Goal: Task Accomplishment & Management: Manage account settings

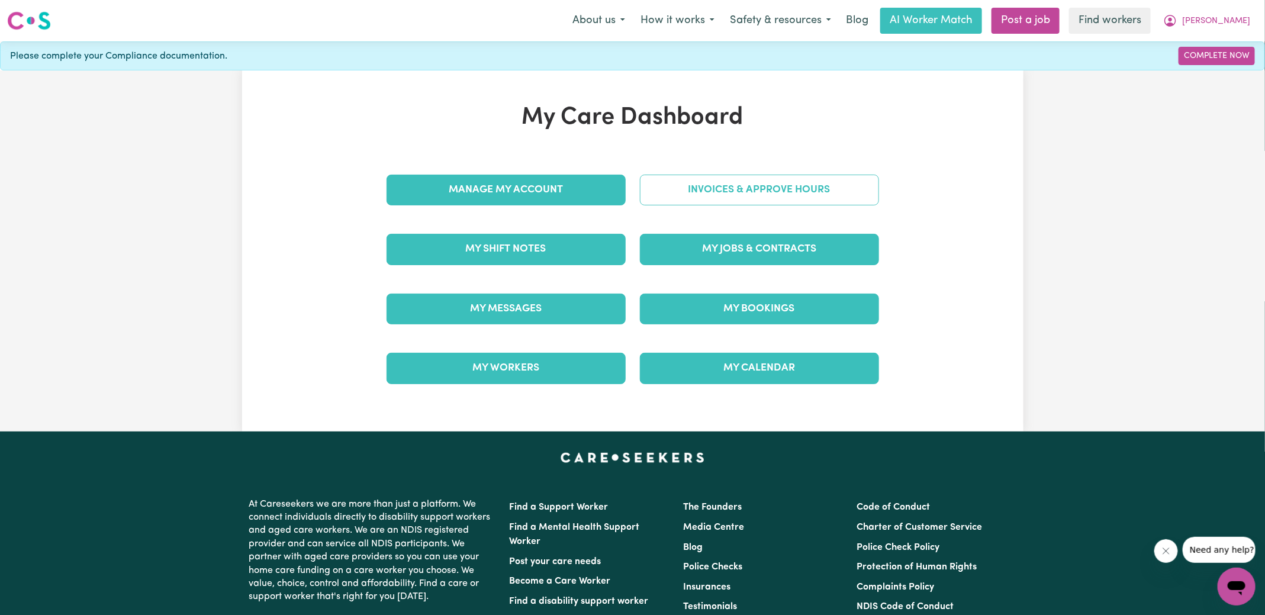
click at [664, 200] on link "Invoices & Approve Hours" at bounding box center [759, 190] width 239 height 31
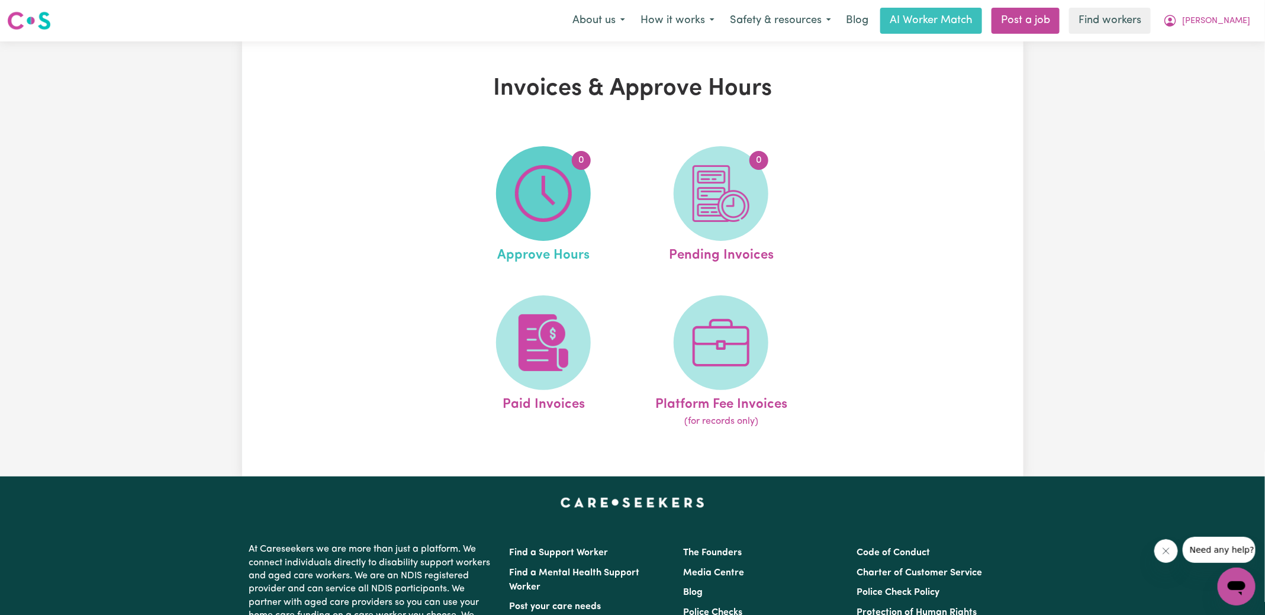
click at [539, 207] on img at bounding box center [543, 193] width 57 height 57
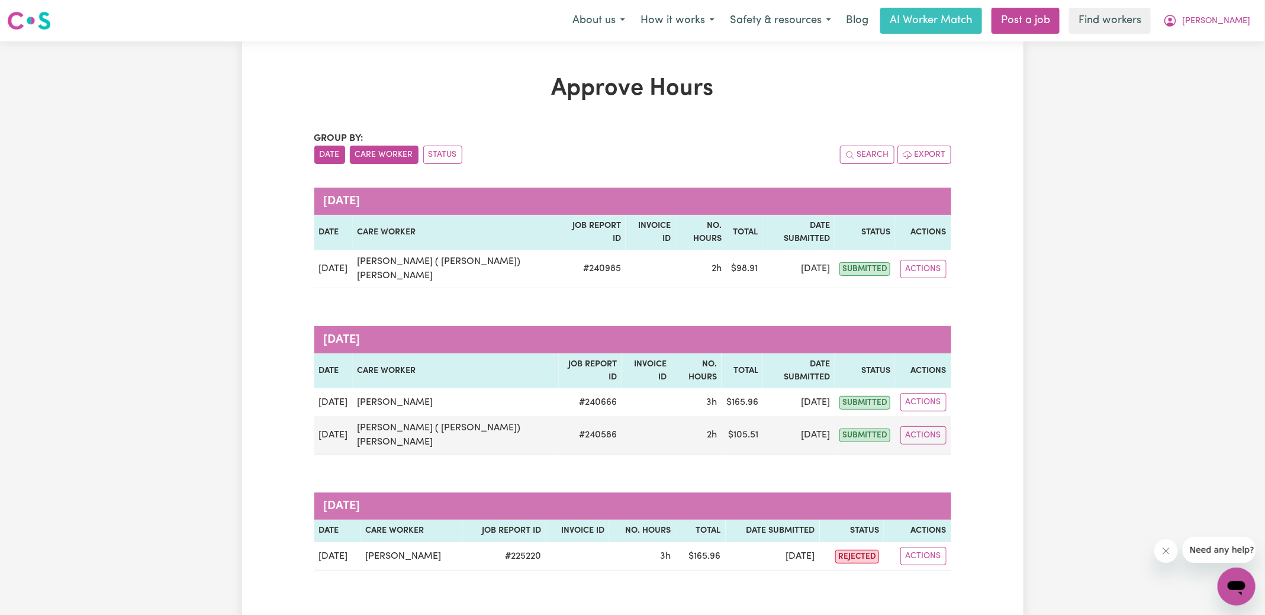
click at [386, 156] on button "Care Worker" at bounding box center [384, 155] width 69 height 18
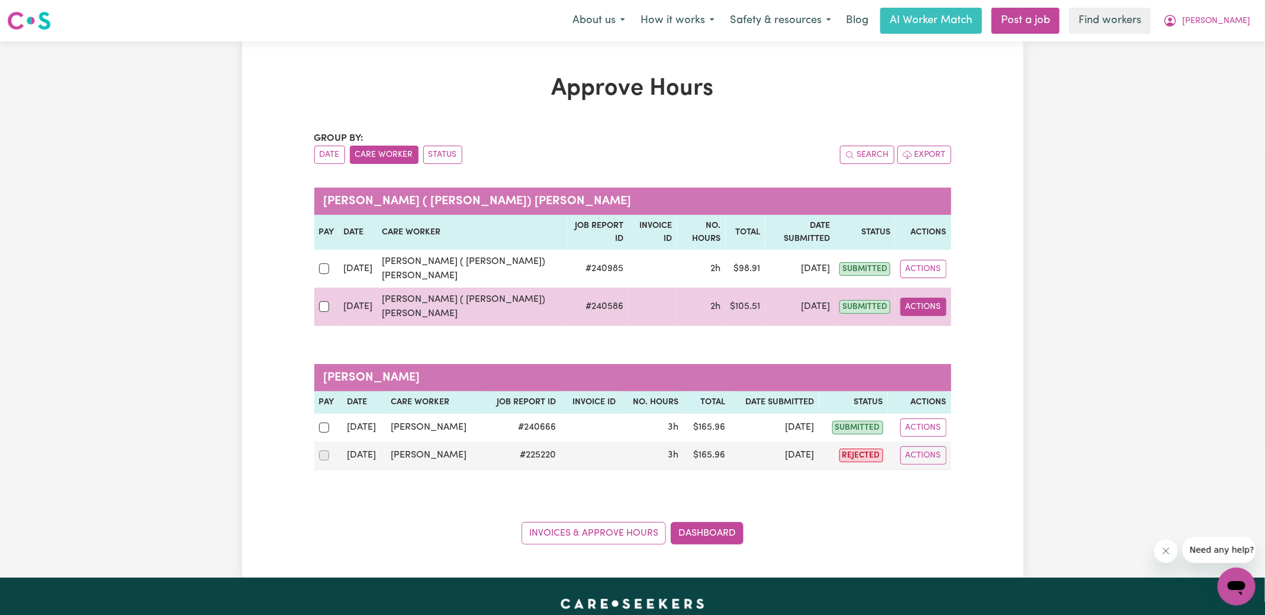
click at [936, 298] on button "Actions" at bounding box center [923, 307] width 46 height 18
click at [943, 322] on link "View Job Report" at bounding box center [952, 334] width 101 height 24
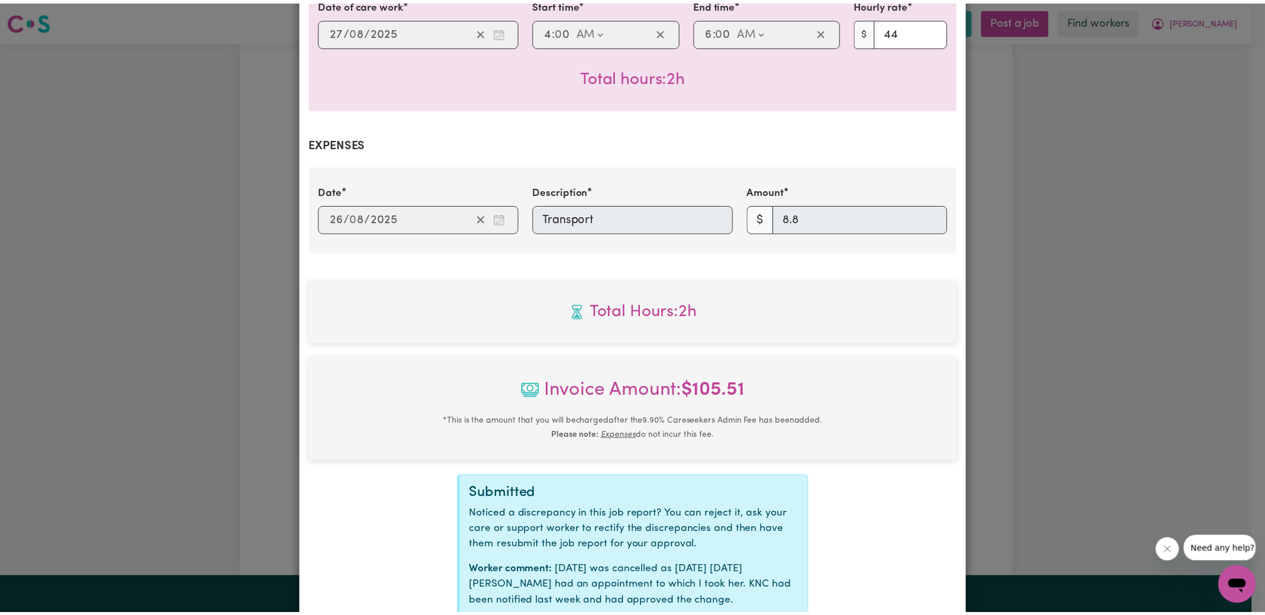
scroll to position [415, 0]
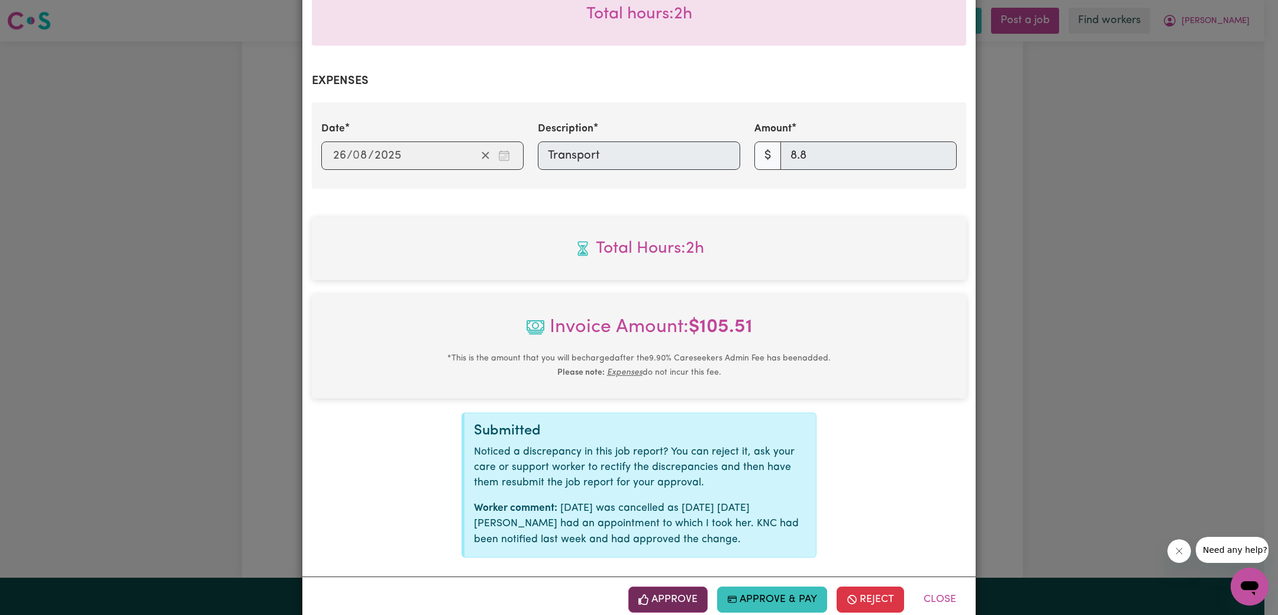
click at [665, 587] on button "Approve" at bounding box center [668, 600] width 79 height 26
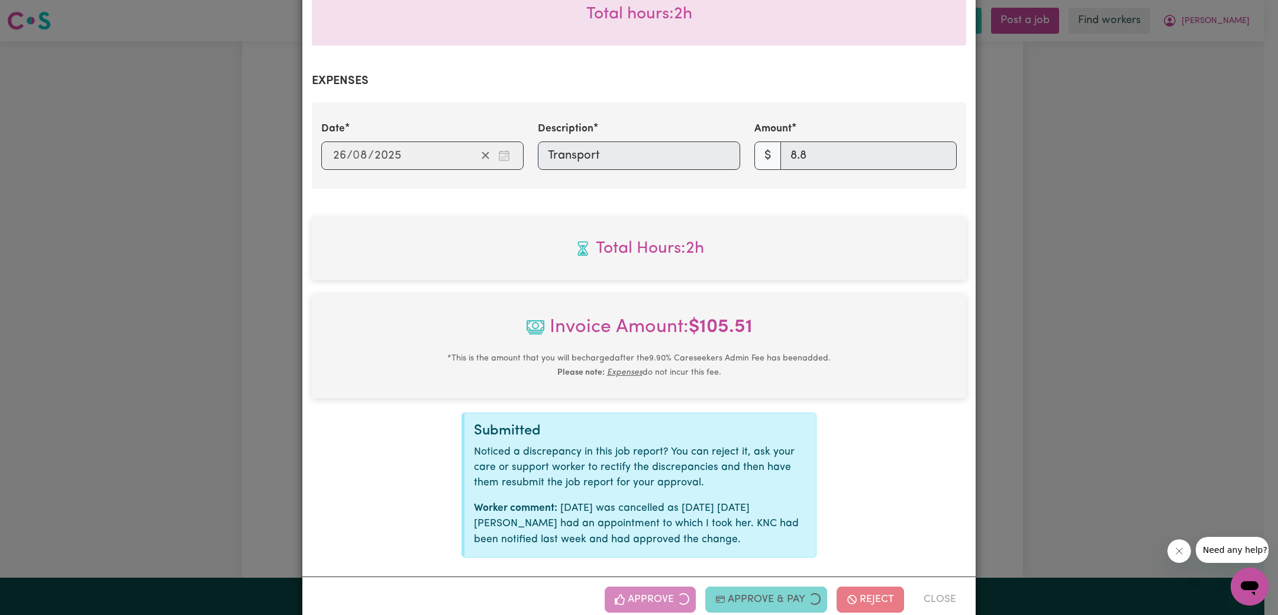
click at [1081, 388] on div "Job Report # 240586 - [PERSON_NAME] ( [PERSON_NAME]) [PERSON_NAME] Summary Job …" at bounding box center [639, 307] width 1278 height 615
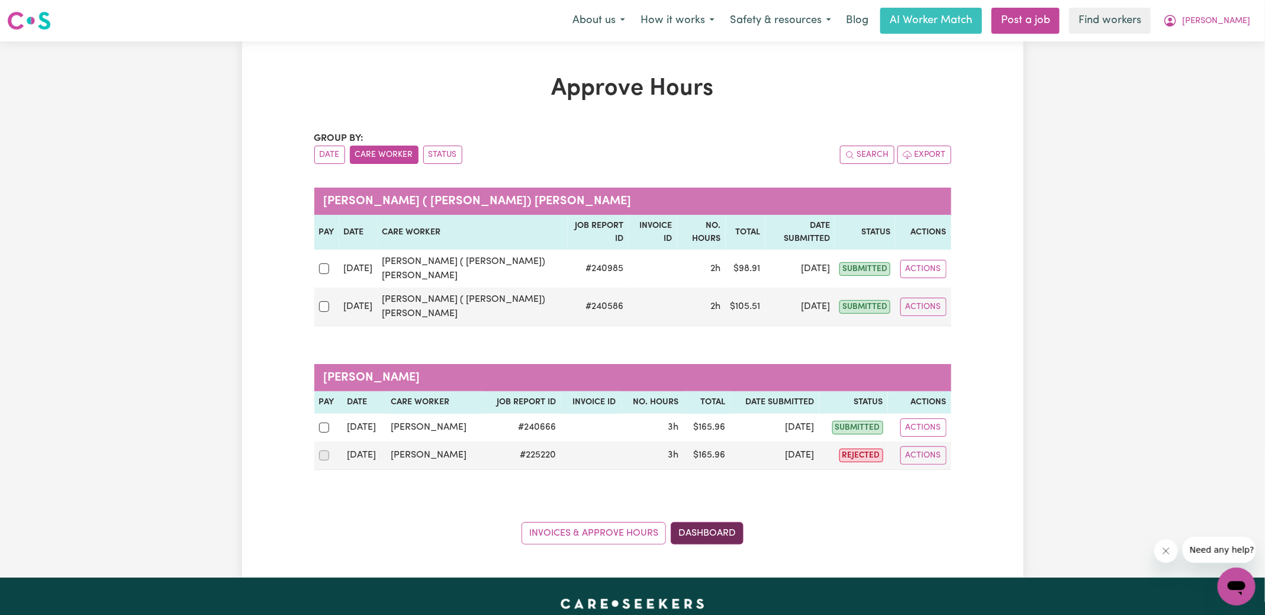
click at [713, 522] on link "Dashboard" at bounding box center [707, 533] width 73 height 22
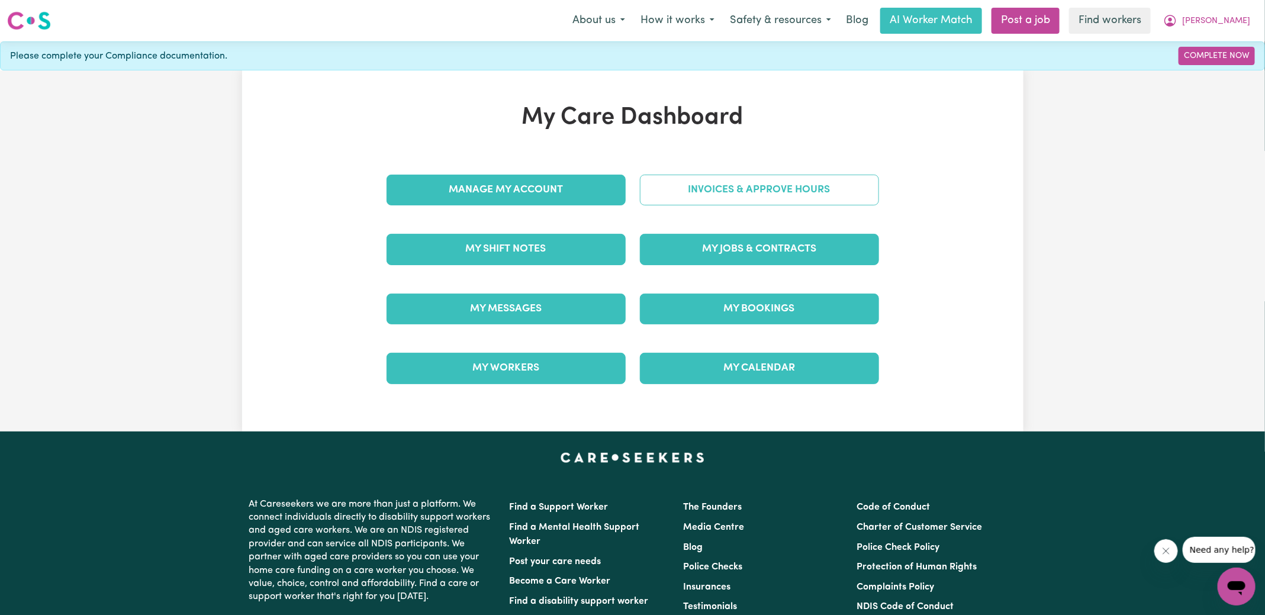
click at [711, 192] on link "Invoices & Approve Hours" at bounding box center [759, 190] width 239 height 31
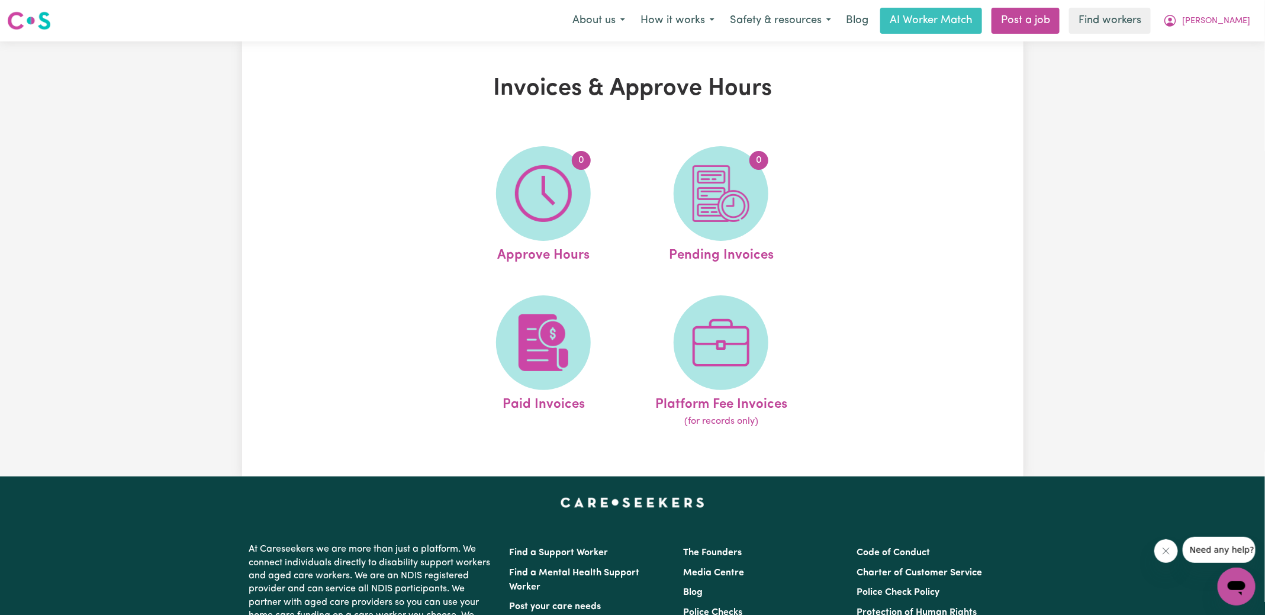
click at [747, 208] on img at bounding box center [720, 193] width 57 height 57
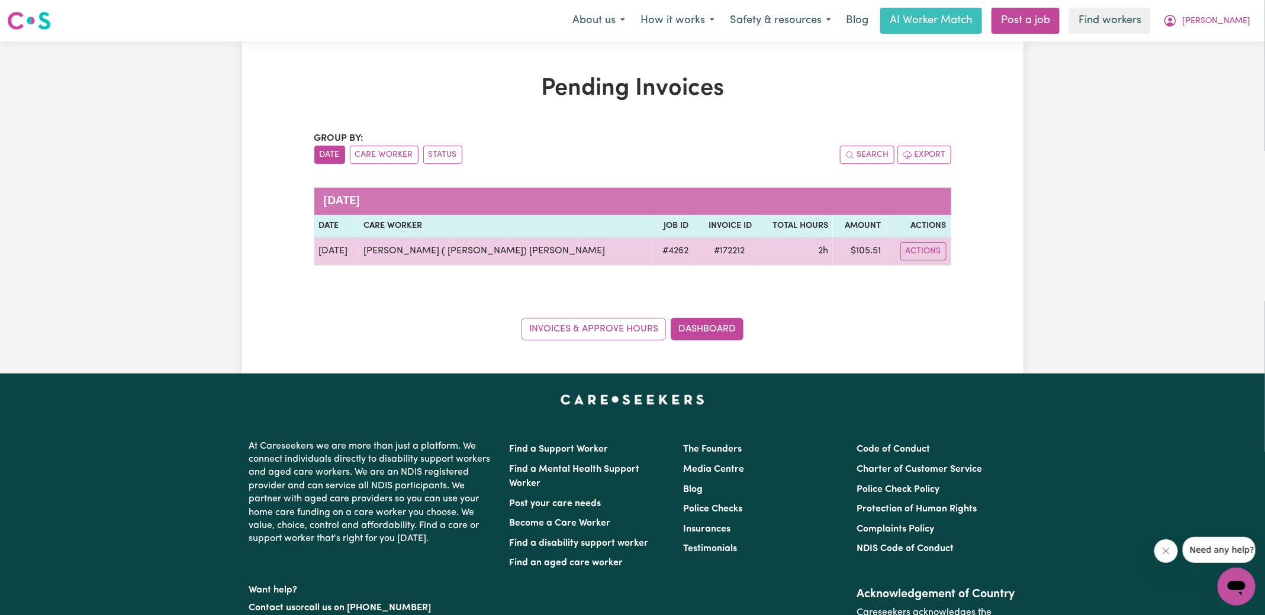
click at [707, 254] on span "# 172212" at bounding box center [729, 251] width 45 height 14
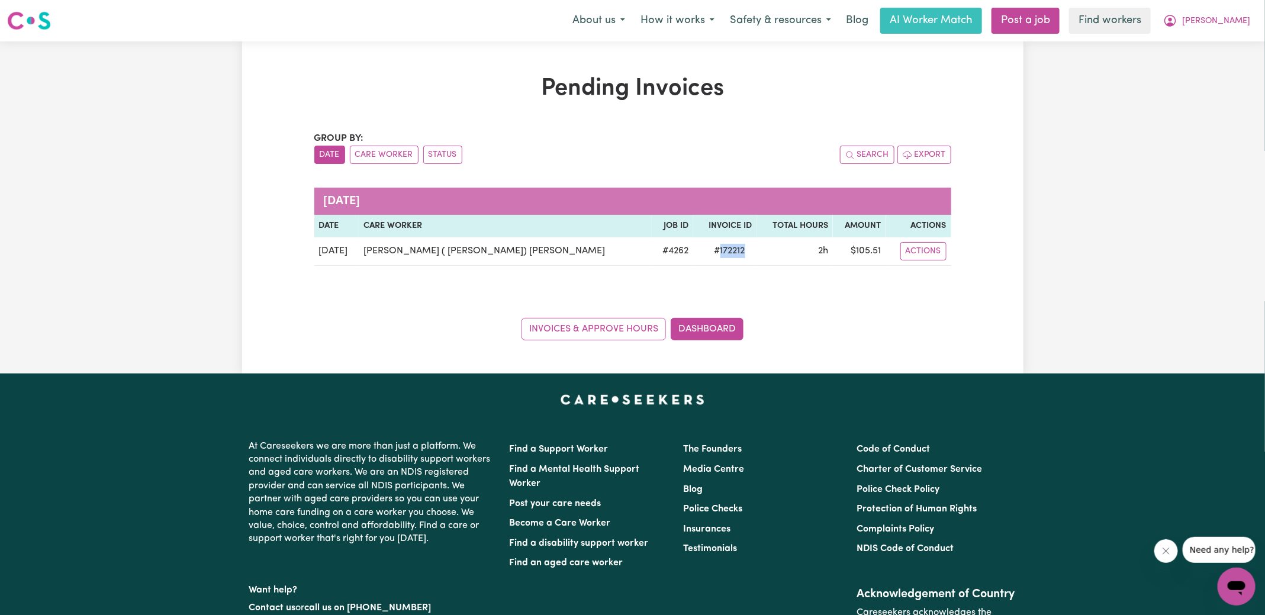
copy span "172212"
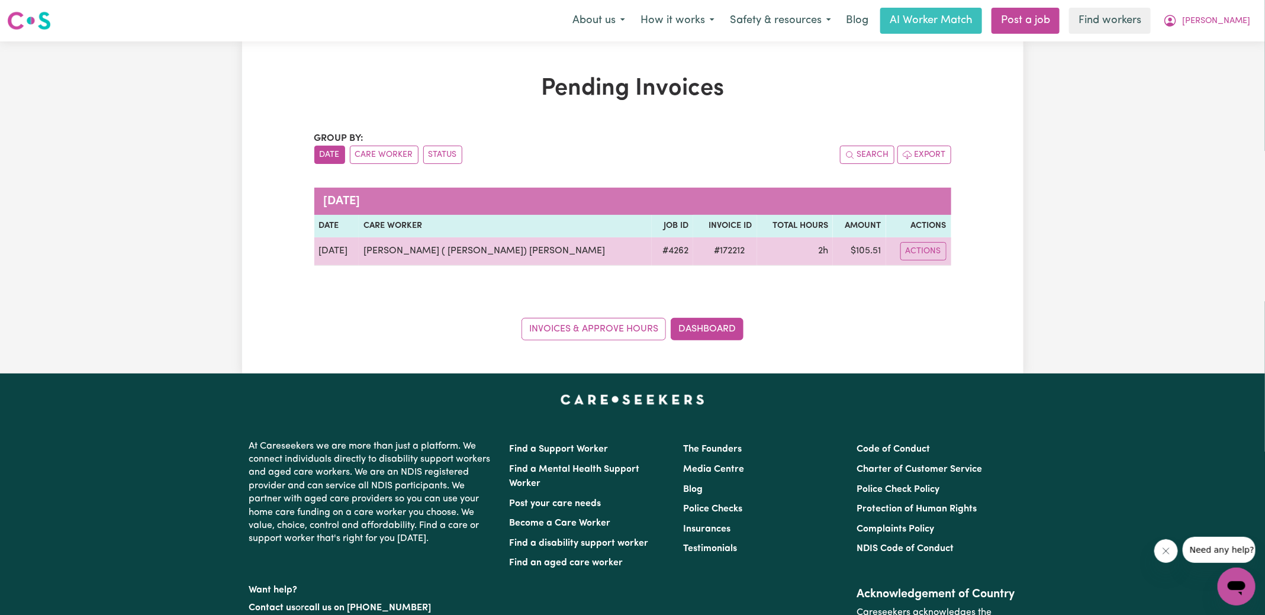
click at [850, 255] on td "$ 105.51" at bounding box center [859, 251] width 53 height 28
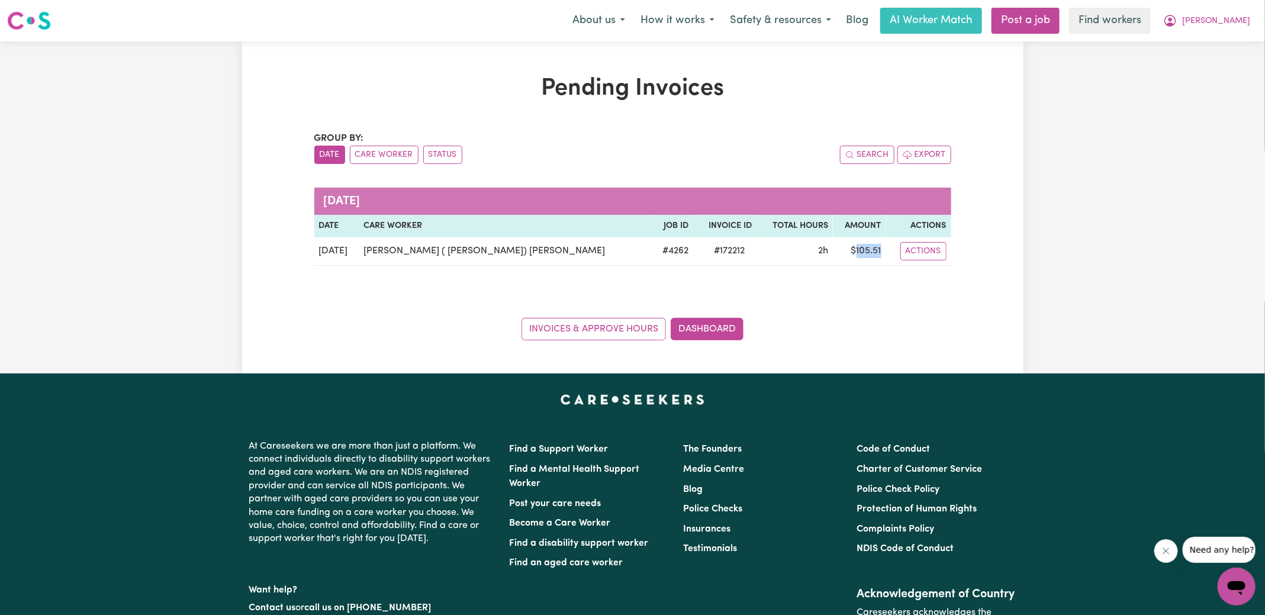
copy td "105.51"
click at [1223, 20] on span "[PERSON_NAME]" at bounding box center [1216, 21] width 68 height 13
click at [1198, 62] on link "Logout" at bounding box center [1211, 68] width 94 height 22
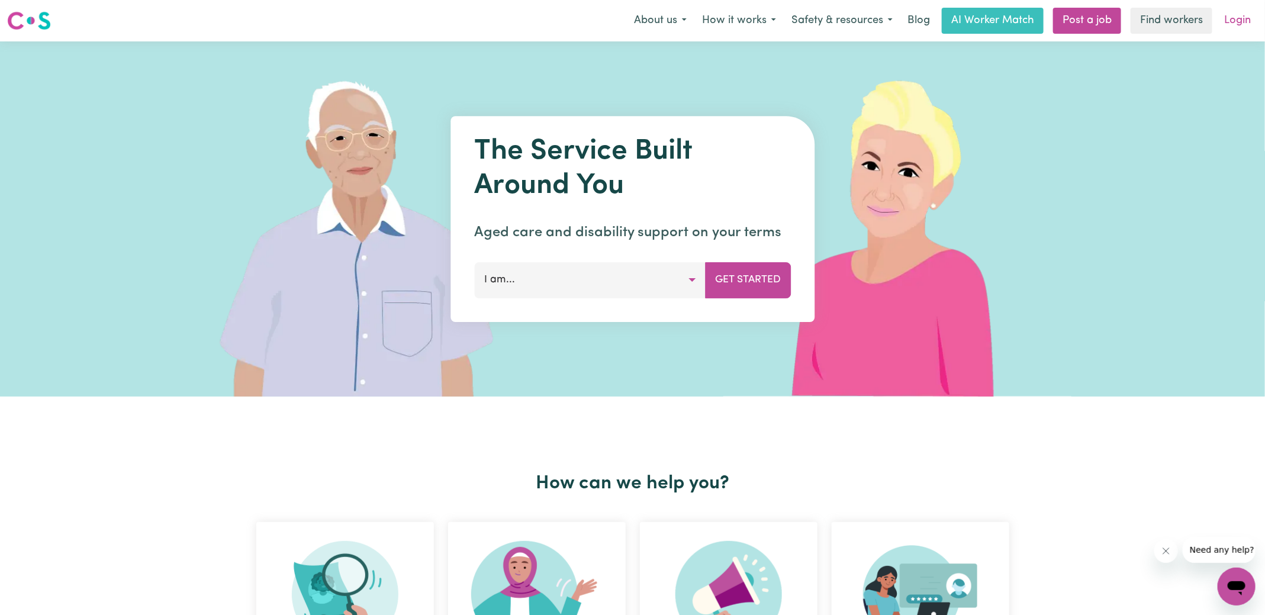
click at [1243, 18] on link "Login" at bounding box center [1237, 21] width 41 height 26
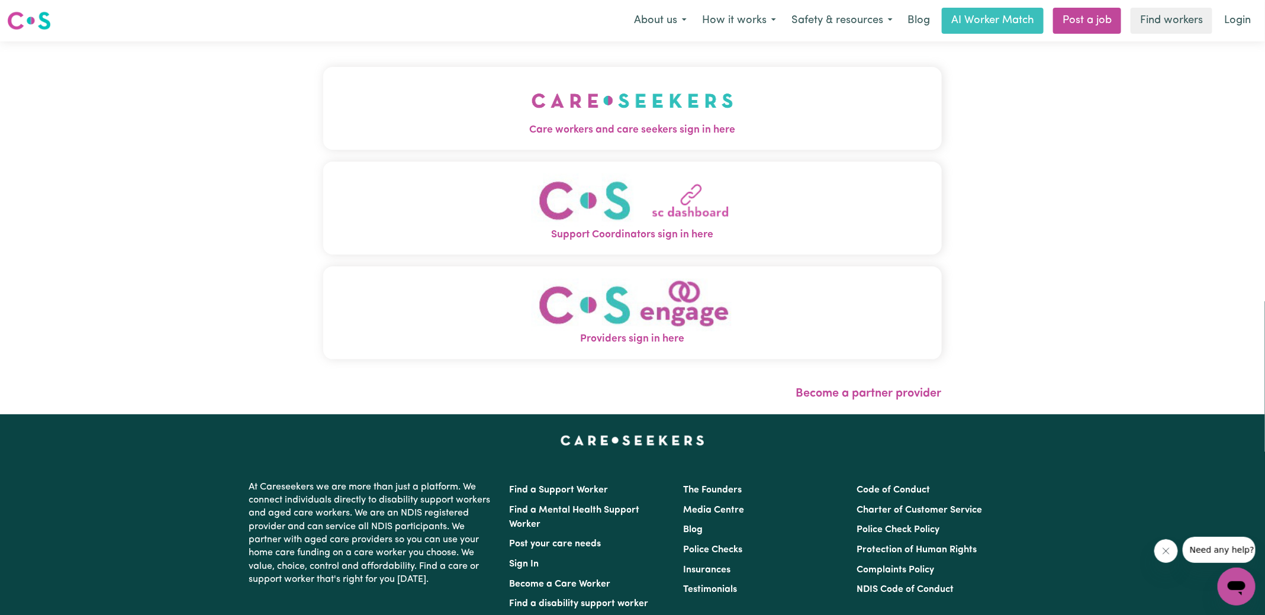
click at [610, 115] on img "Care workers and care seekers sign in here" at bounding box center [632, 101] width 202 height 44
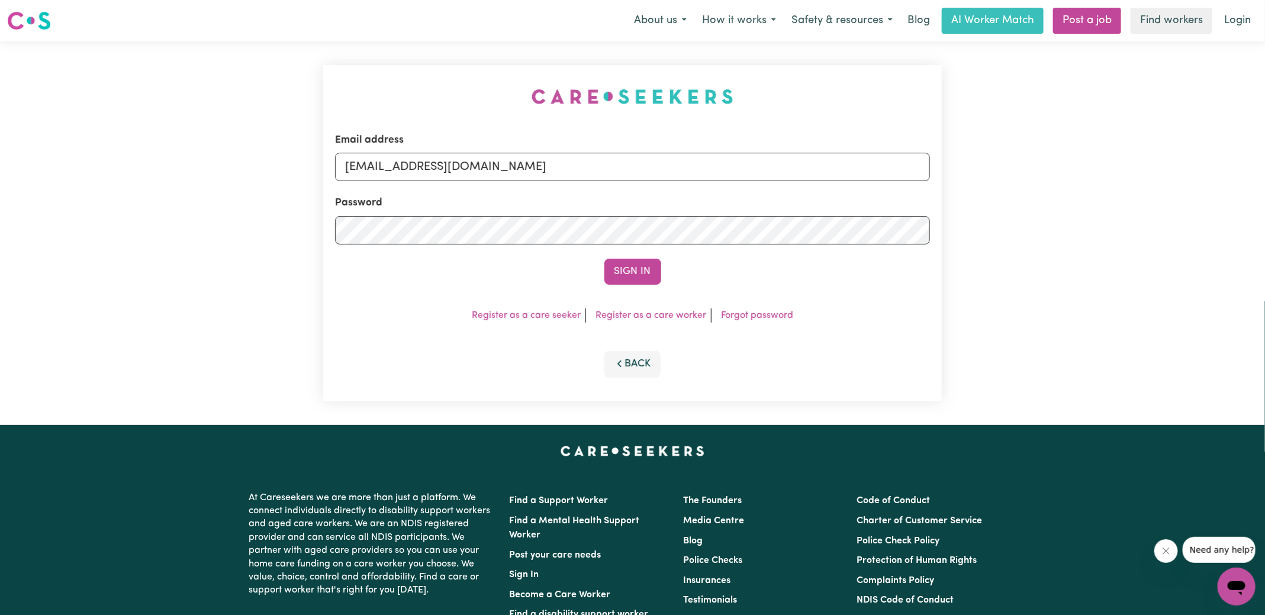
click at [431, 96] on div "Email address [EMAIL_ADDRESS][DOMAIN_NAME] Password Sign In Register as a care …" at bounding box center [632, 233] width 633 height 384
drag, startPoint x: 405, startPoint y: 165, endPoint x: 968, endPoint y: 173, distance: 563.5
click at [968, 173] on div "Email address [EMAIL_ADDRESS][DOMAIN_NAME] Password Sign In Register as a care …" at bounding box center [632, 233] width 1265 height 384
type input "[EMAIL_ADDRESS][DOMAIN_NAME]"
click at [604, 259] on button "Sign In" at bounding box center [632, 272] width 57 height 26
